Goal: Transaction & Acquisition: Download file/media

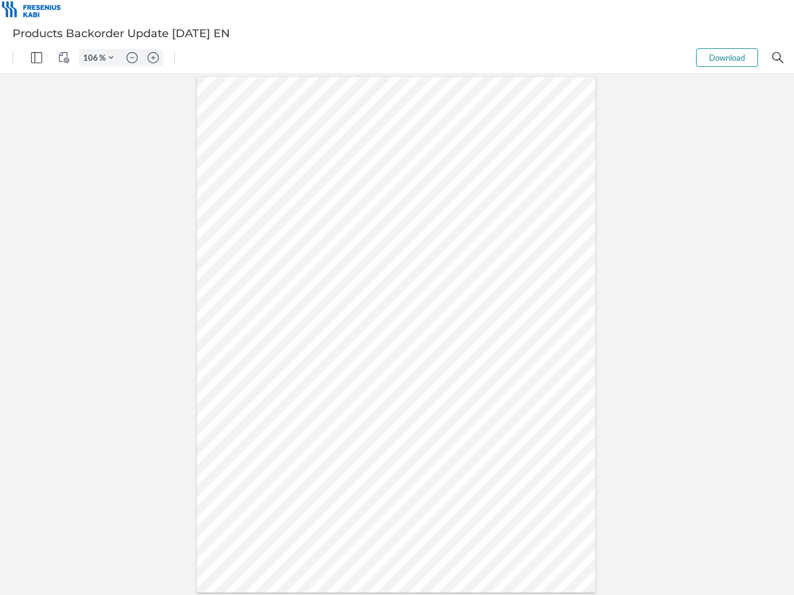
click at [37, 58] on img "Panel" at bounding box center [36, 57] width 11 height 11
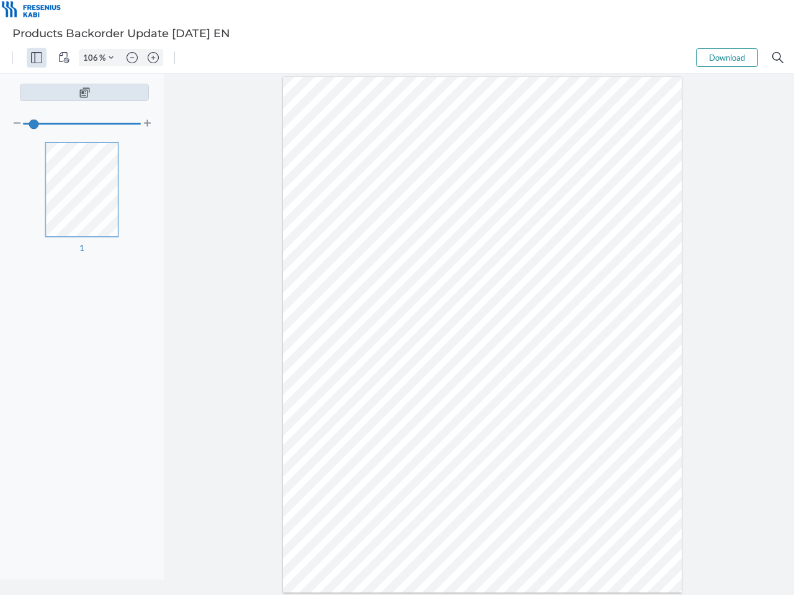
click at [64, 58] on img "View Controls" at bounding box center [63, 57] width 11 height 11
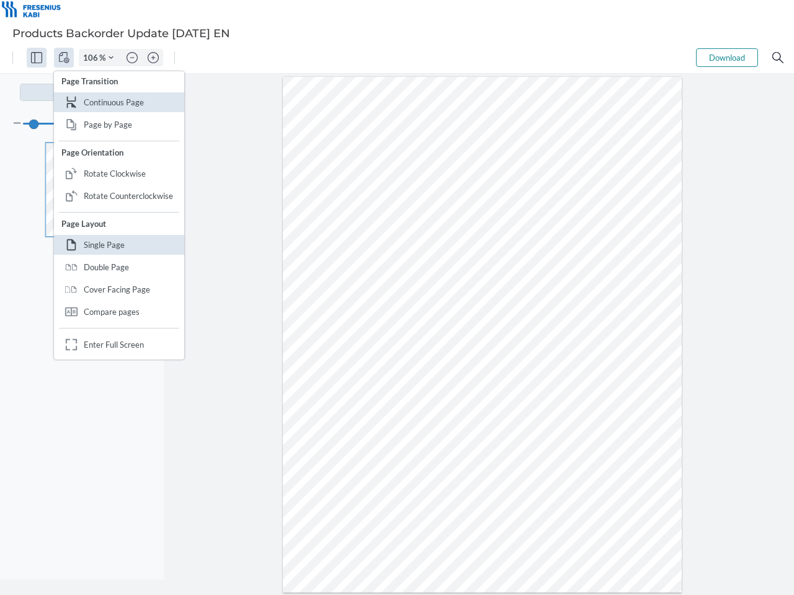
click at [92, 58] on input "106" at bounding box center [89, 57] width 20 height 11
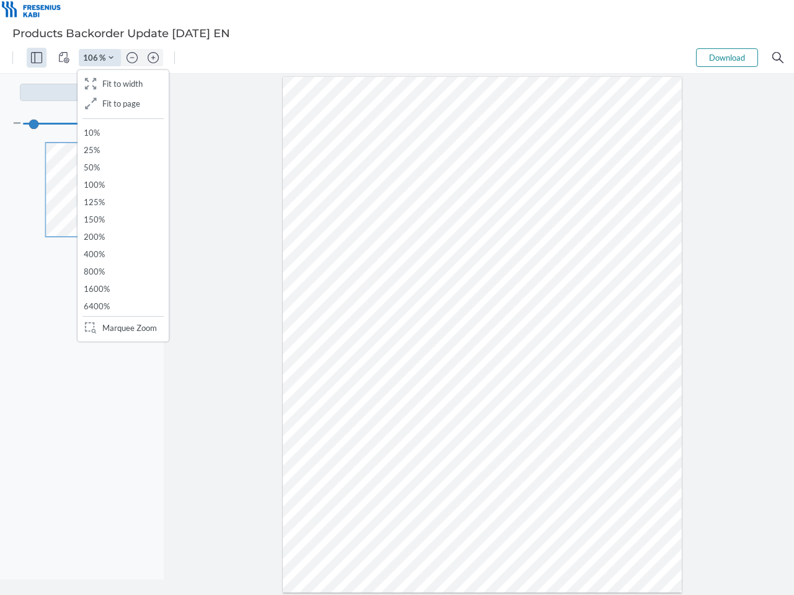
click at [111, 58] on img "Zoom Controls" at bounding box center [111, 57] width 5 height 5
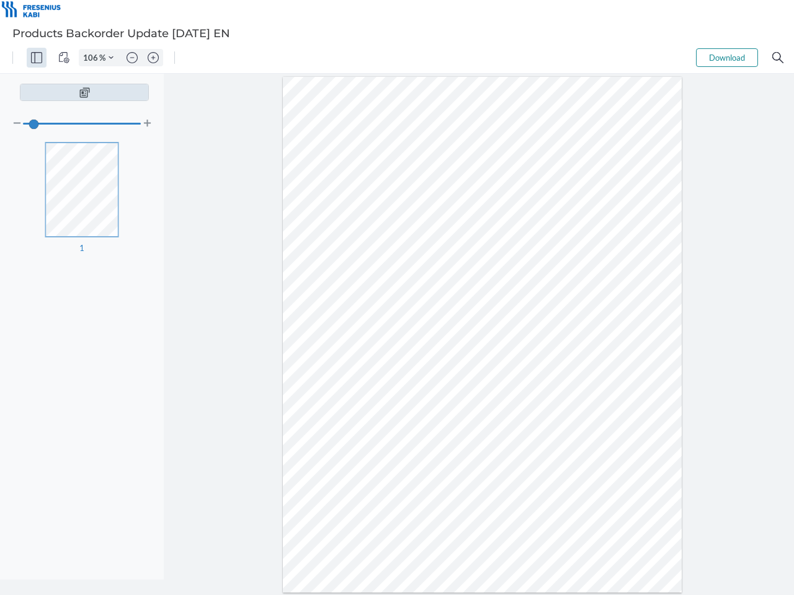
click at [132, 58] on img "Zoom out" at bounding box center [132, 57] width 11 height 11
click at [153, 58] on img "Zoom in" at bounding box center [153, 57] width 11 height 11
type input "106"
click at [727, 58] on button "Download" at bounding box center [727, 57] width 62 height 19
click at [778, 58] on img "Search" at bounding box center [777, 57] width 11 height 11
